Goal: Navigation & Orientation: Understand site structure

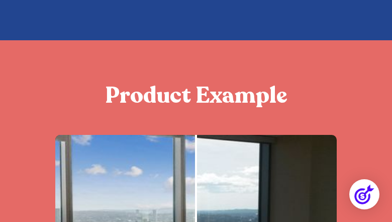
scroll to position [2466, 0]
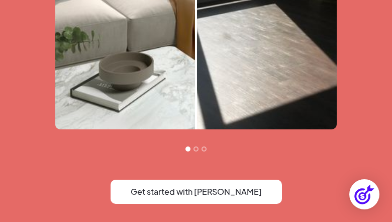
scroll to position [2466, 0]
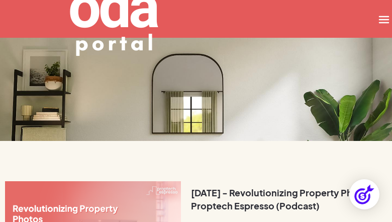
scroll to position [724, 0]
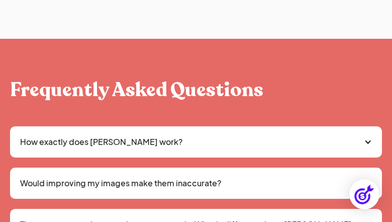
scroll to position [1020, 0]
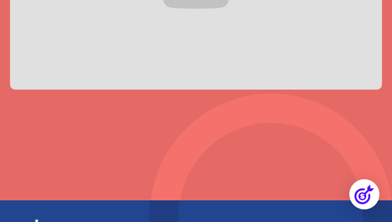
scroll to position [1238, 0]
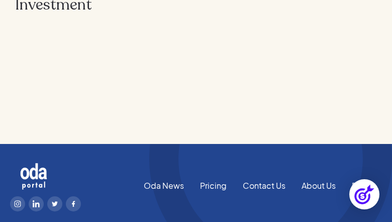
scroll to position [427, 0]
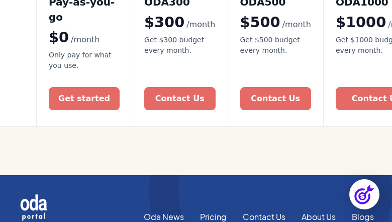
scroll to position [628, 0]
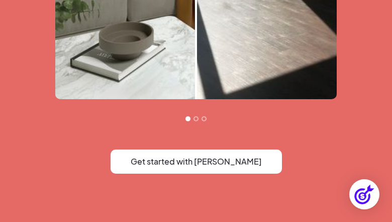
scroll to position [2214, 0]
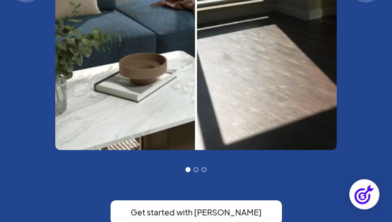
scroll to position [2552, 0]
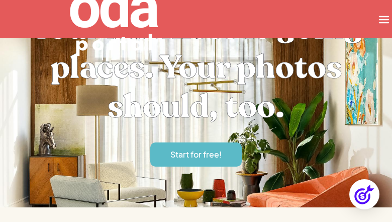
scroll to position [2466, 0]
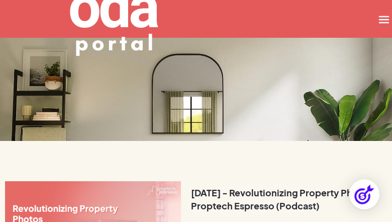
scroll to position [724, 0]
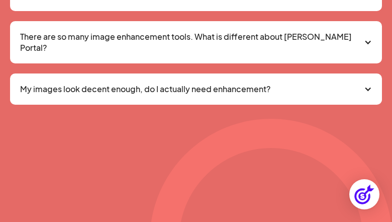
scroll to position [1020, 0]
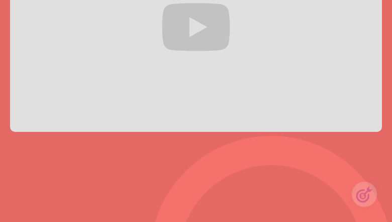
scroll to position [1238, 0]
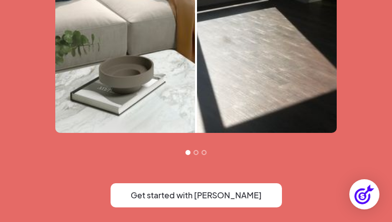
scroll to position [2214, 0]
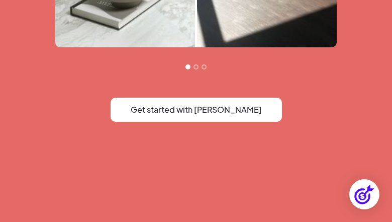
scroll to position [2466, 0]
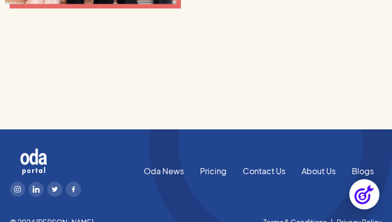
scroll to position [724, 0]
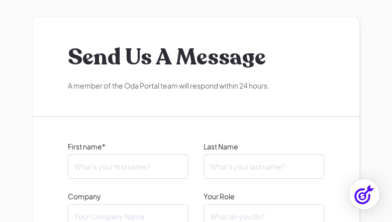
scroll to position [1020, 0]
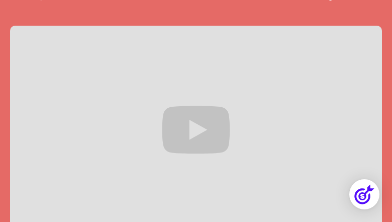
scroll to position [1238, 0]
